Goal: Complete application form

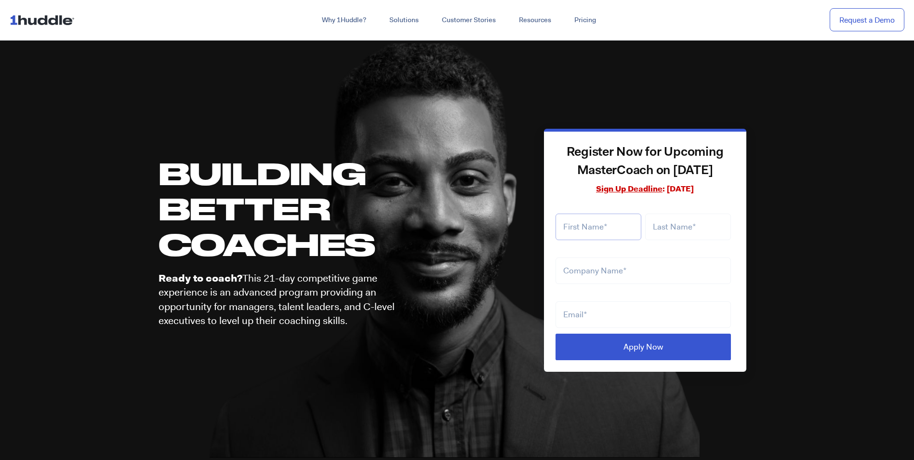
click at [584, 229] on input "text" at bounding box center [599, 227] width 86 height 27
type input "[PERSON_NAME]"
type input "Davey"
type input "[EMAIL_ADDRESS][DOMAIN_NAME]"
click at [610, 275] on input "text" at bounding box center [643, 270] width 175 height 27
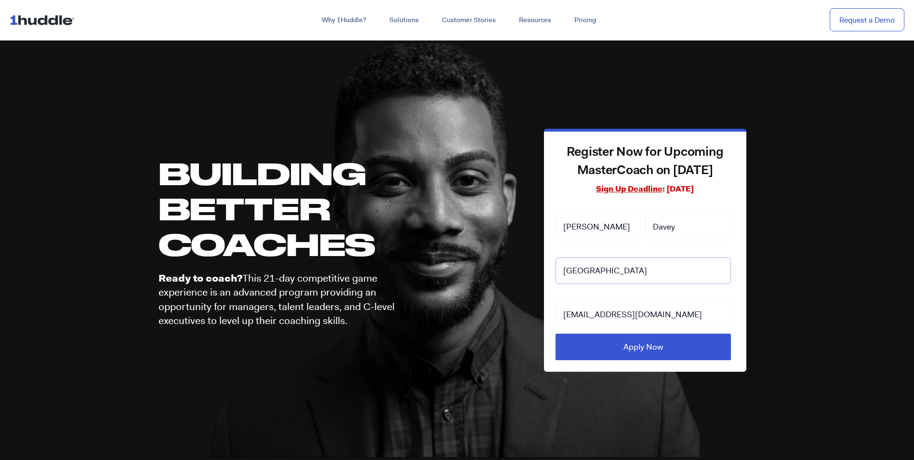
type input "[GEOGRAPHIC_DATA]"
click at [647, 353] on input "Apply Now" at bounding box center [644, 347] width 176 height 27
